Goal: Transaction & Acquisition: Purchase product/service

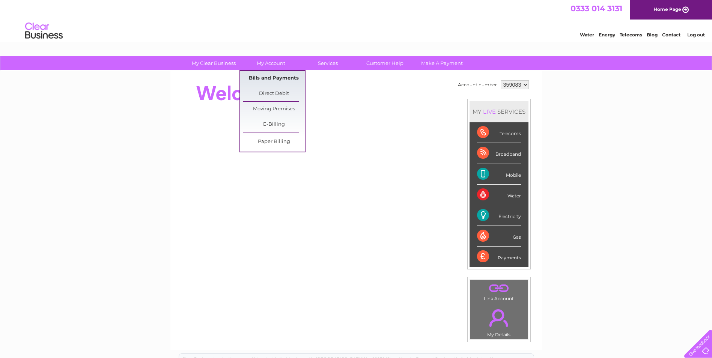
click at [274, 77] on link "Bills and Payments" at bounding box center [274, 78] width 62 height 15
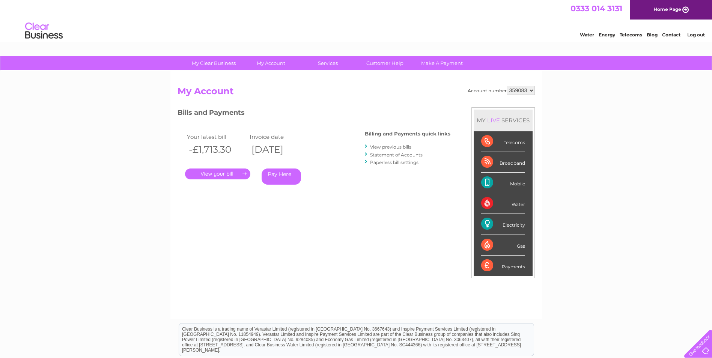
click at [240, 173] on link "." at bounding box center [217, 173] width 65 height 11
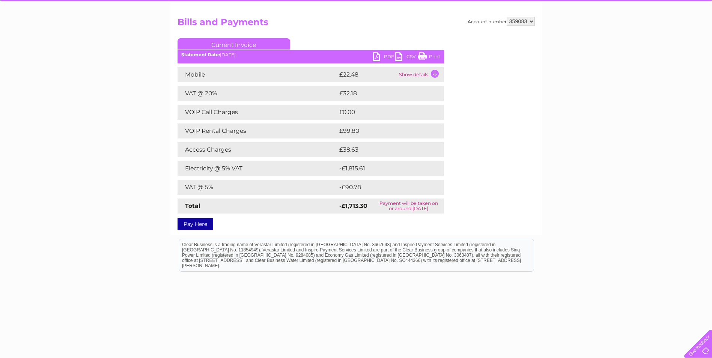
scroll to position [75, 0]
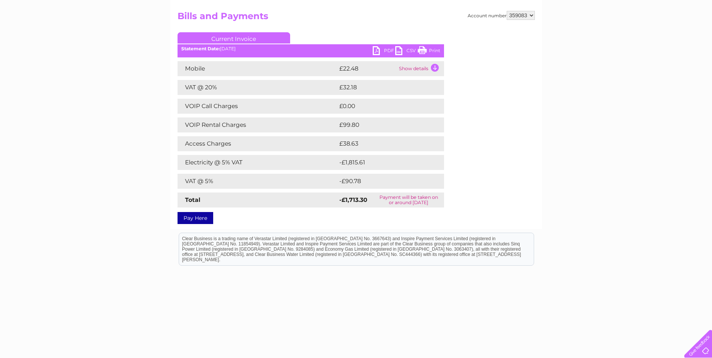
click at [203, 219] on link "Pay Here" at bounding box center [195, 218] width 36 height 12
